Goal: Information Seeking & Learning: Learn about a topic

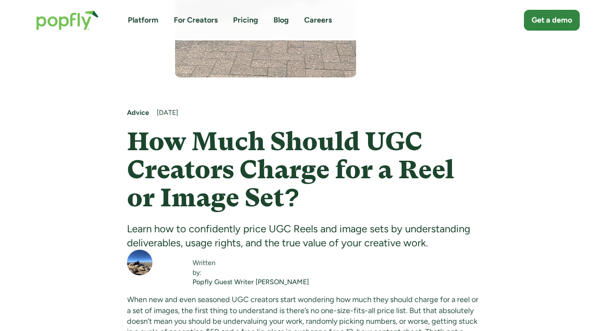
scroll to position [215, 0]
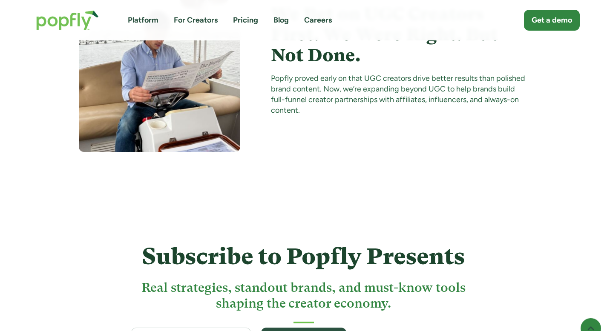
scroll to position [3130, 0]
